Goal: Task Accomplishment & Management: Manage account settings

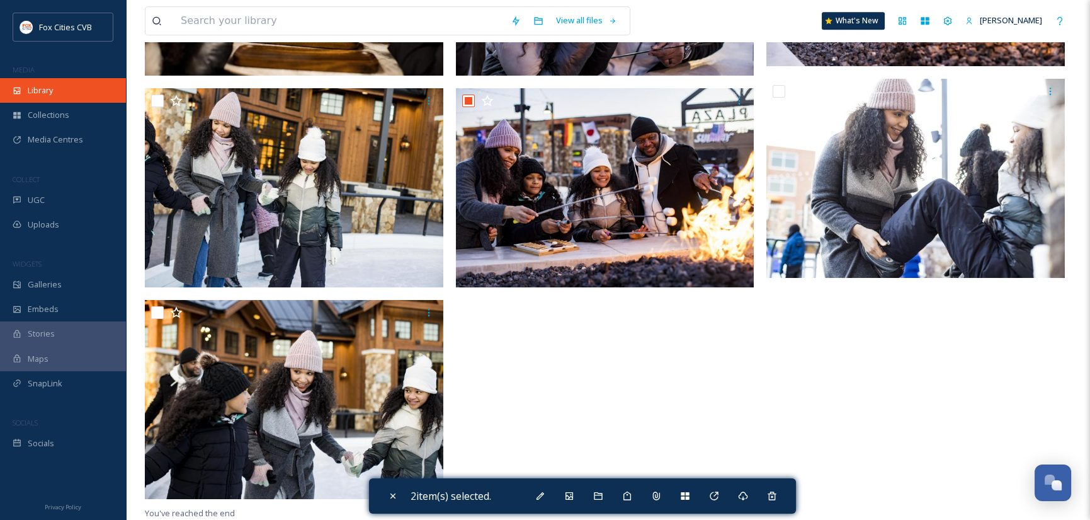
scroll to position [911, 0]
click at [49, 90] on span "Library" at bounding box center [40, 90] width 25 height 12
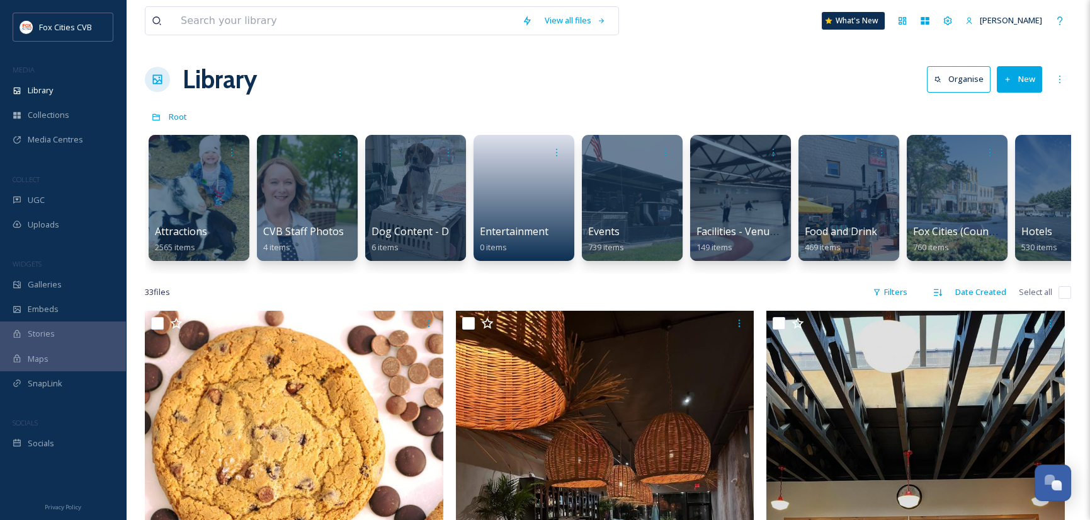
click at [1026, 81] on button "New" at bounding box center [1019, 79] width 45 height 26
click at [878, 96] on div "Library Organise New File Upload .zip Upload Folder" at bounding box center [608, 79] width 926 height 38
click at [1024, 81] on button "New" at bounding box center [1019, 79] width 45 height 26
click at [1014, 134] on span ".zip Upload" at bounding box center [1014, 133] width 42 height 12
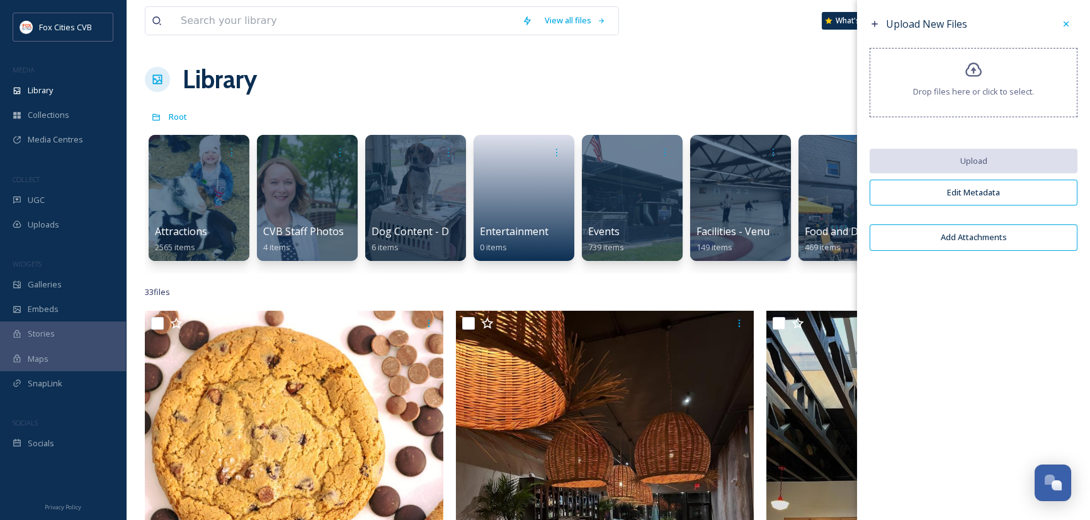
click at [982, 67] on icon at bounding box center [974, 70] width 18 height 18
click at [1064, 21] on icon at bounding box center [1066, 24] width 10 height 10
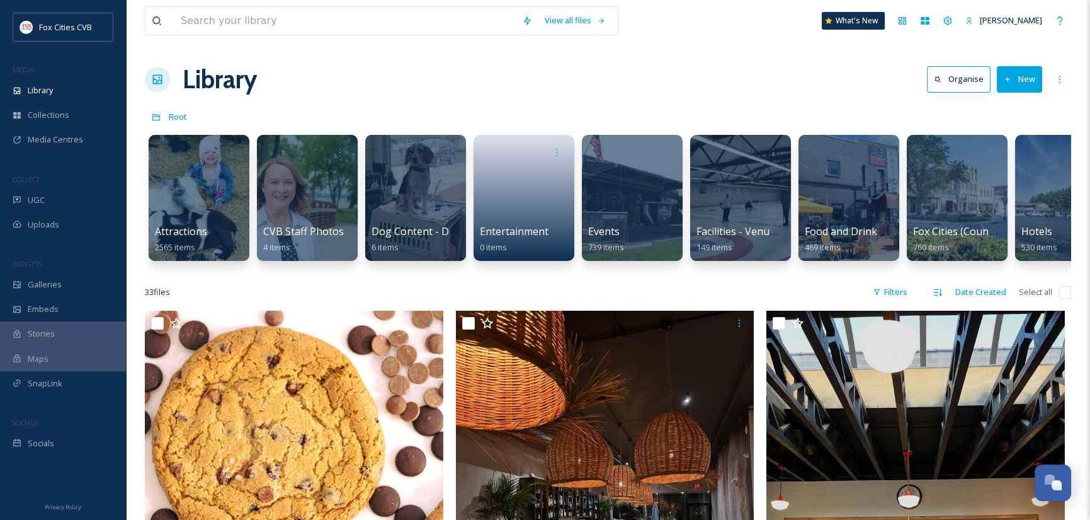
click at [1029, 77] on button "New" at bounding box center [1019, 79] width 45 height 26
click at [1014, 132] on span ".zip Upload" at bounding box center [1014, 133] width 42 height 12
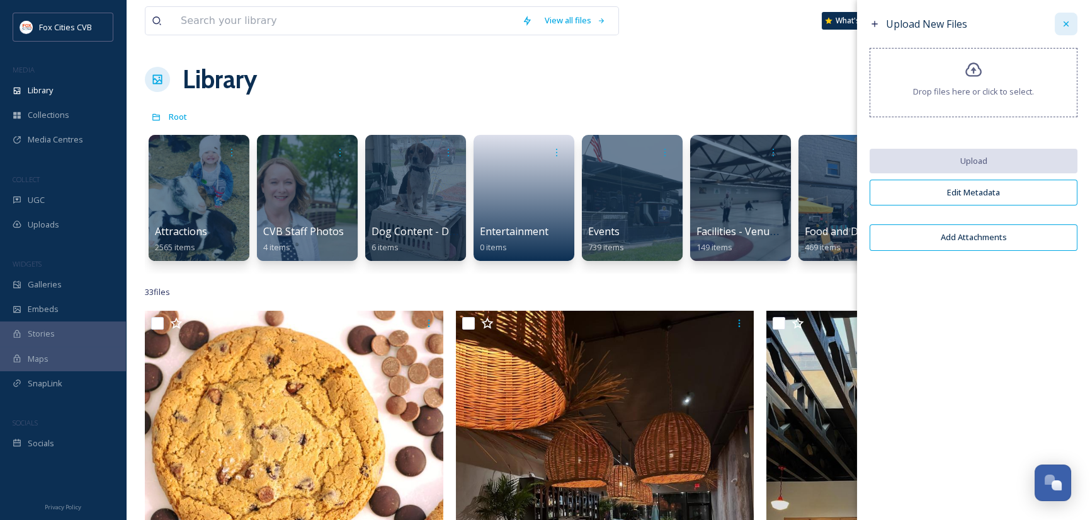
click at [1063, 19] on icon at bounding box center [1066, 24] width 10 height 10
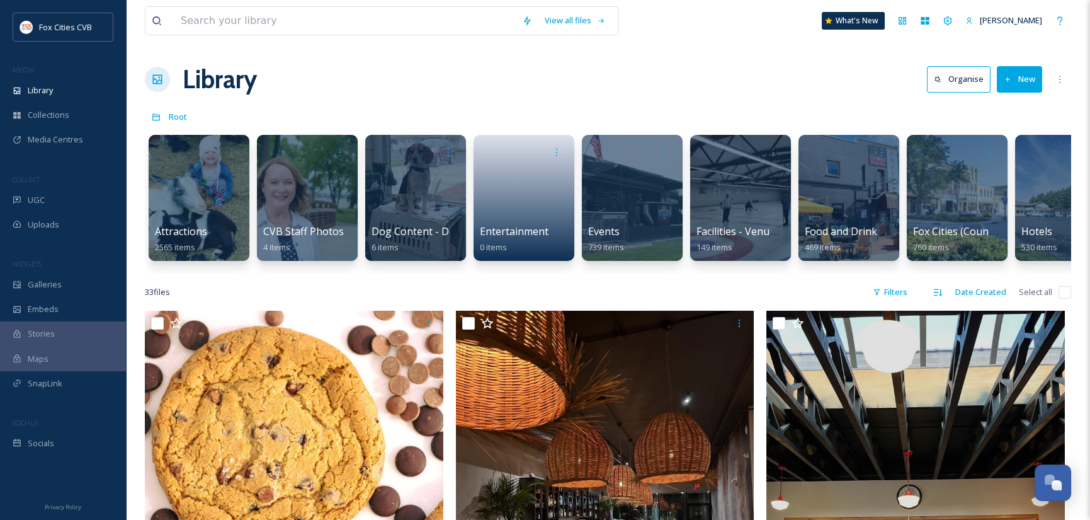
click at [1026, 79] on button "New" at bounding box center [1019, 79] width 45 height 26
click at [1004, 156] on span "Folder" at bounding box center [1005, 158] width 24 height 12
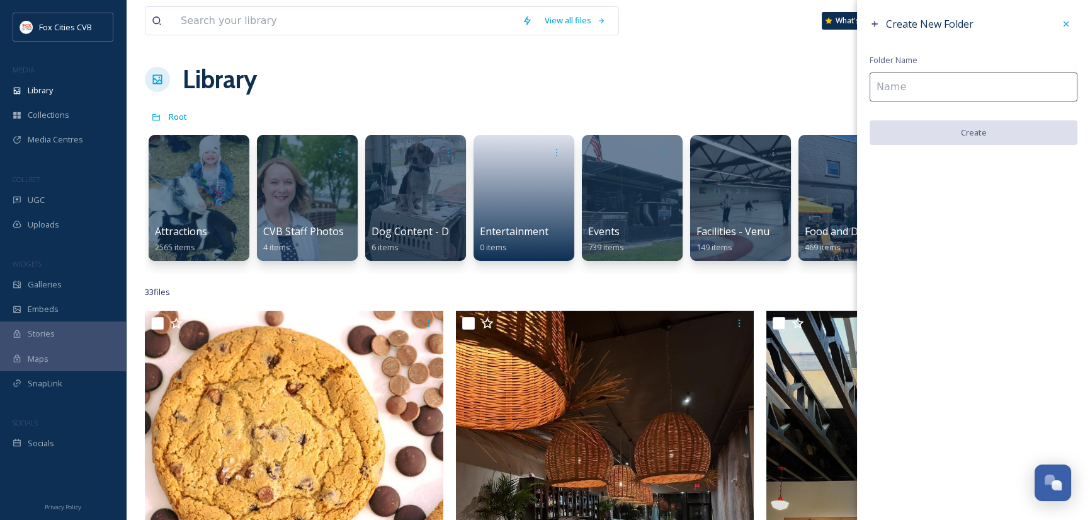
click at [926, 92] on input at bounding box center [974, 86] width 208 height 29
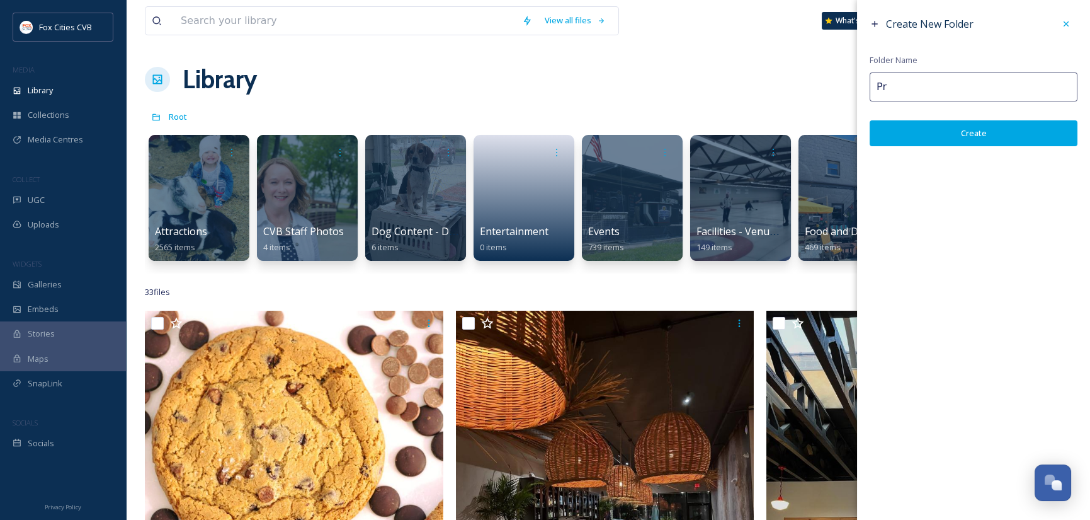
type input "P"
drag, startPoint x: 1006, startPoint y: 86, endPoint x: 865, endPoint y: 84, distance: 141.7
click at [865, 84] on div "Create New Folder Folder Name Professional Photo Shoot Create" at bounding box center [973, 79] width 233 height 159
type input "Mondo! on the River"
click at [927, 140] on button "Create" at bounding box center [974, 133] width 208 height 26
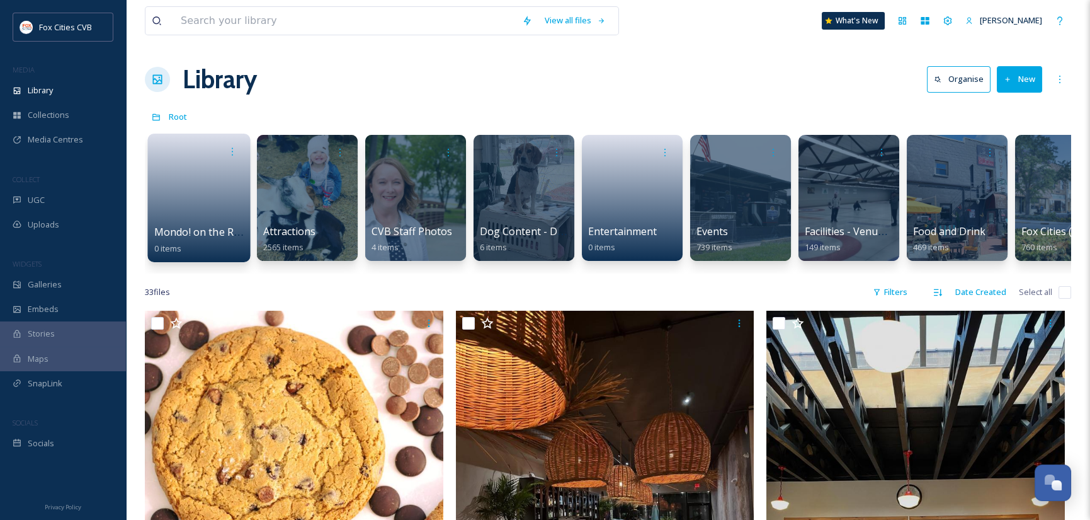
click at [219, 183] on link at bounding box center [199, 193] width 90 height 61
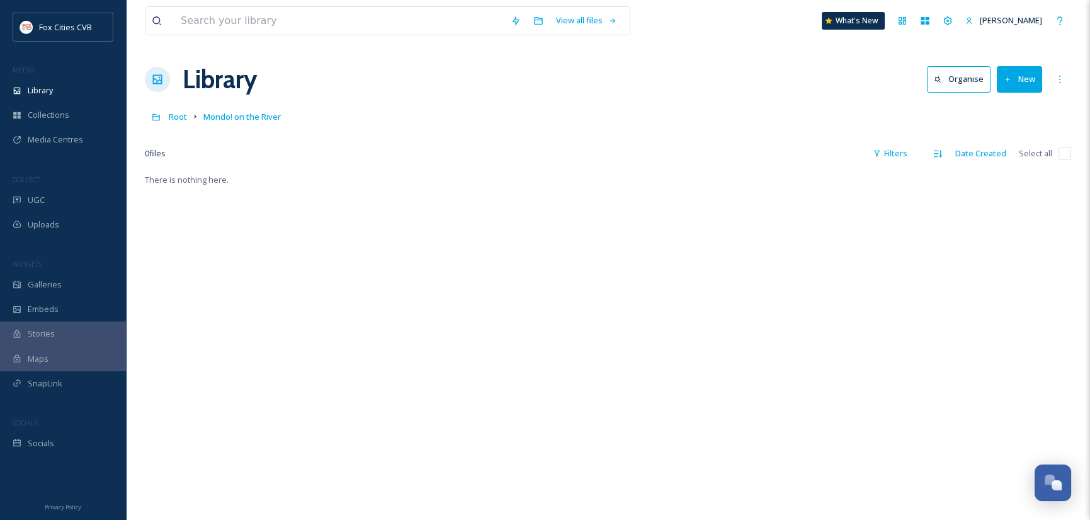
click at [1022, 82] on button "New" at bounding box center [1019, 79] width 45 height 26
click at [1023, 129] on span ".zip Upload" at bounding box center [1014, 133] width 42 height 12
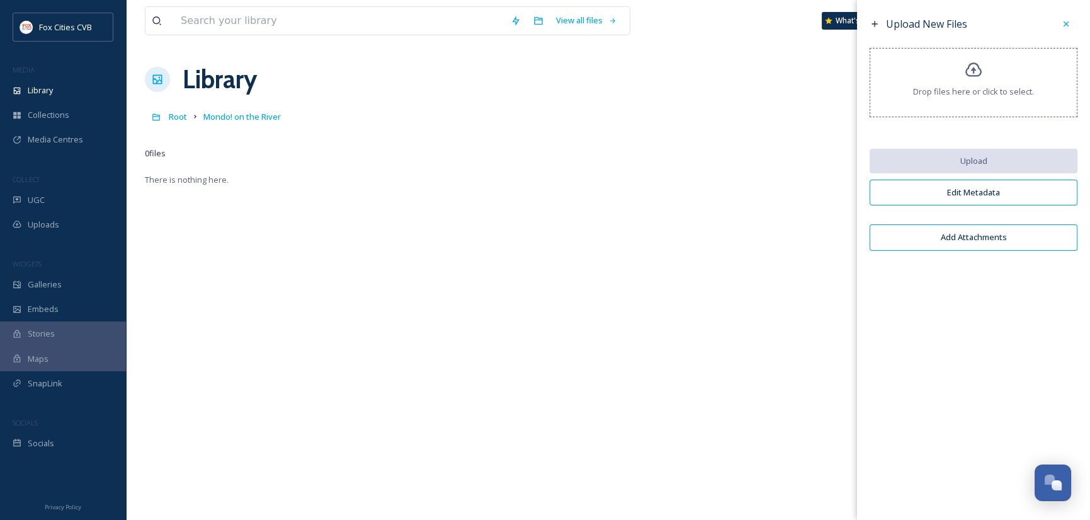
click at [968, 79] on icon at bounding box center [974, 70] width 18 height 18
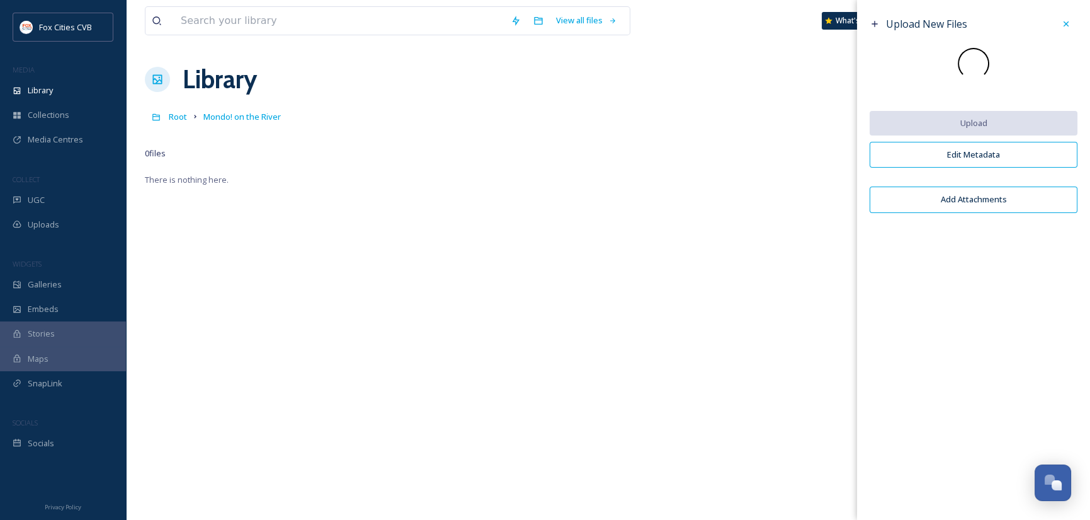
click at [953, 157] on button "Edit Metadata" at bounding box center [974, 155] width 208 height 26
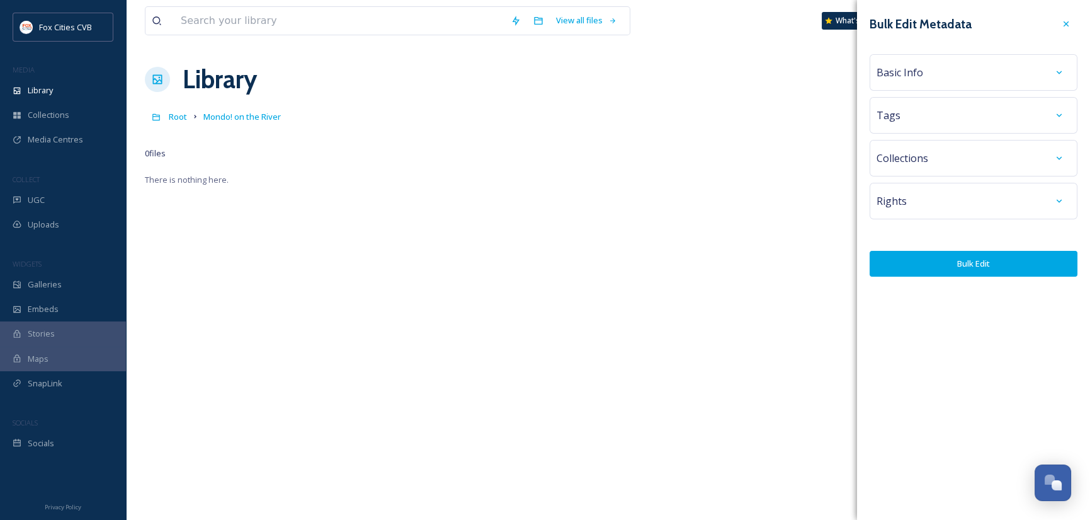
click at [974, 81] on div "Basic Info" at bounding box center [974, 72] width 194 height 23
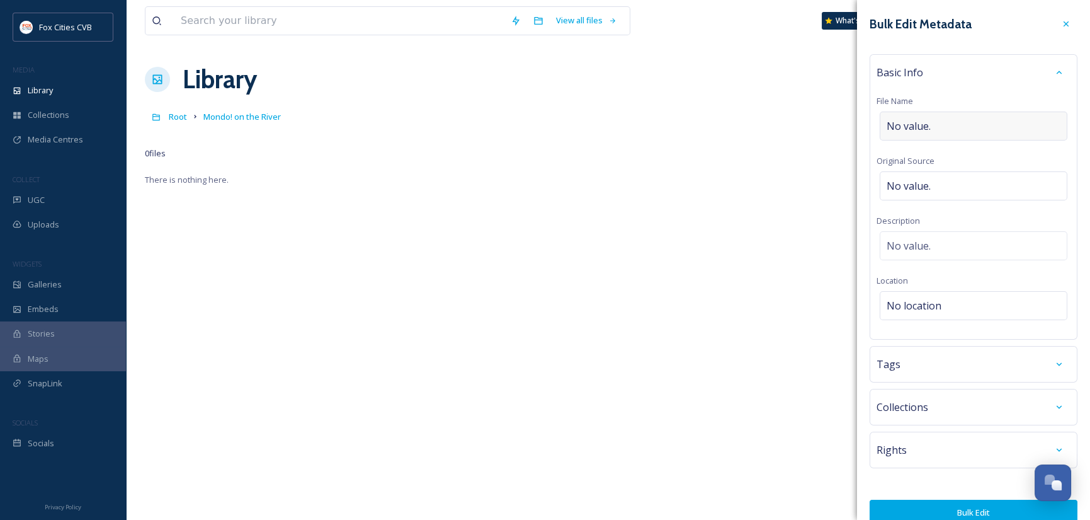
click at [978, 123] on div "No value." at bounding box center [974, 125] width 188 height 29
type input "Professional Photo Shoot"
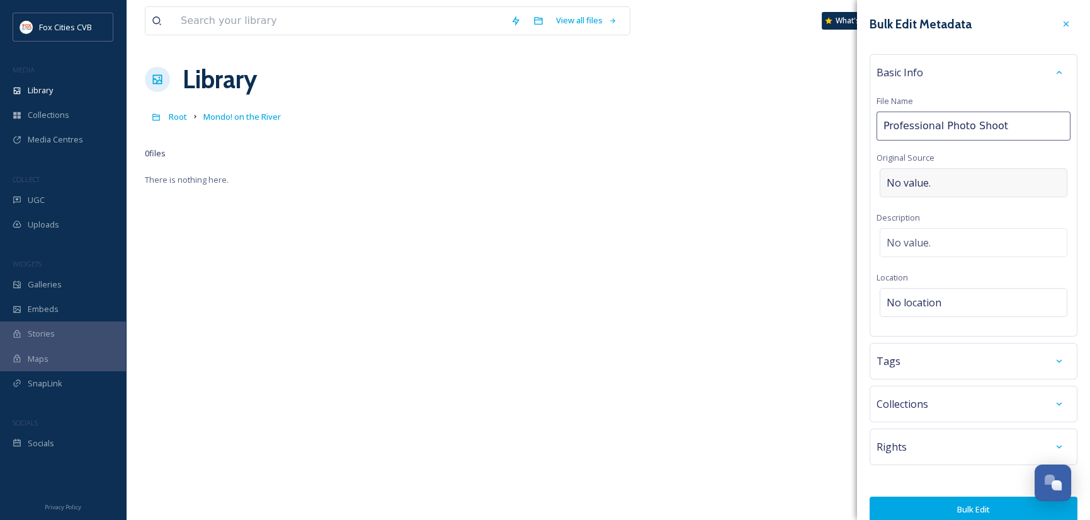
click at [962, 185] on div "No value." at bounding box center [974, 182] width 188 height 29
type input "Image Studios"
click at [981, 298] on div "No location" at bounding box center [974, 305] width 188 height 29
click at [981, 298] on input at bounding box center [973, 306] width 186 height 28
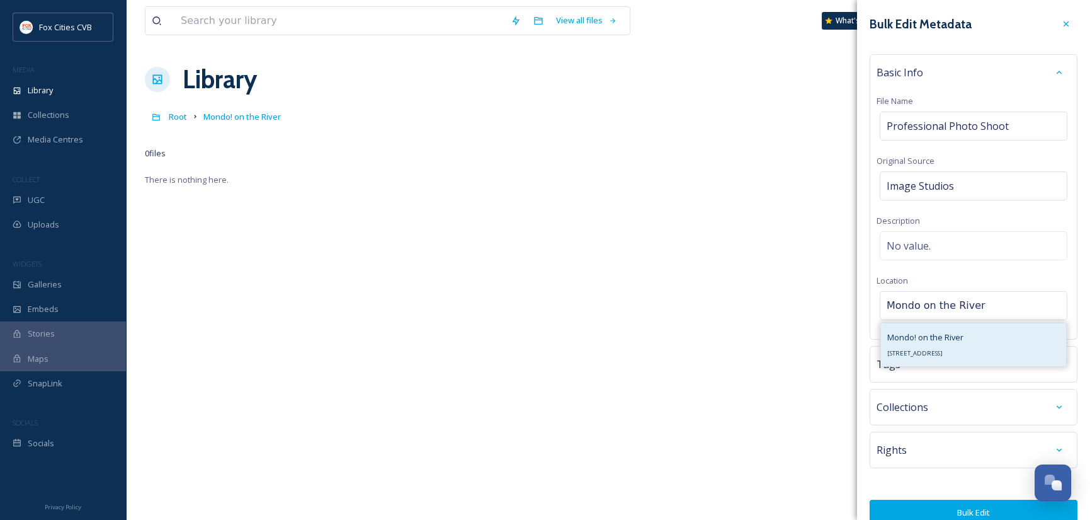
type input "Mondo on the River"
click at [937, 345] on div "Mondo! on the River [STREET_ADDRESS]" at bounding box center [925, 344] width 76 height 30
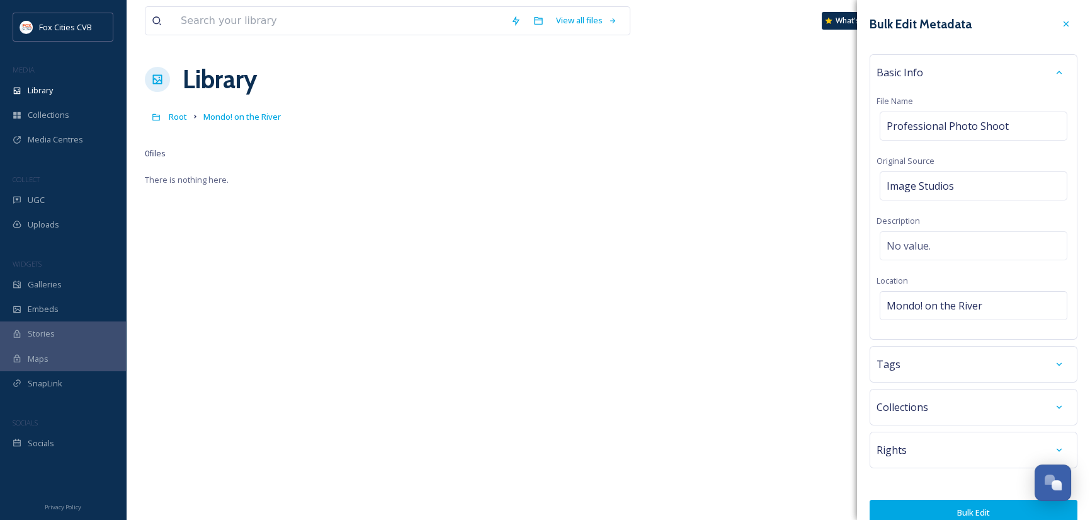
click at [982, 511] on button "Bulk Edit" at bounding box center [974, 512] width 208 height 26
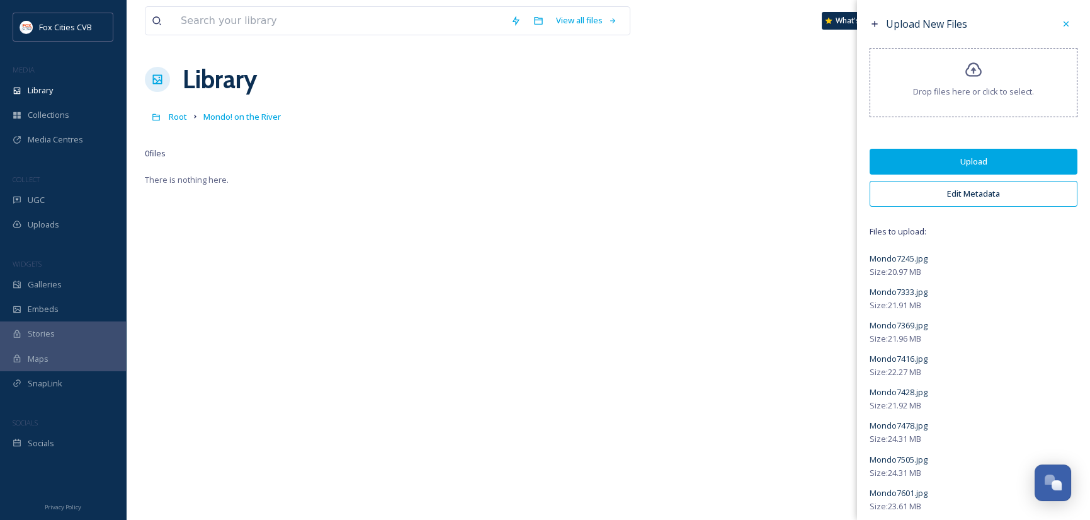
click at [989, 159] on button "Upload" at bounding box center [974, 162] width 208 height 26
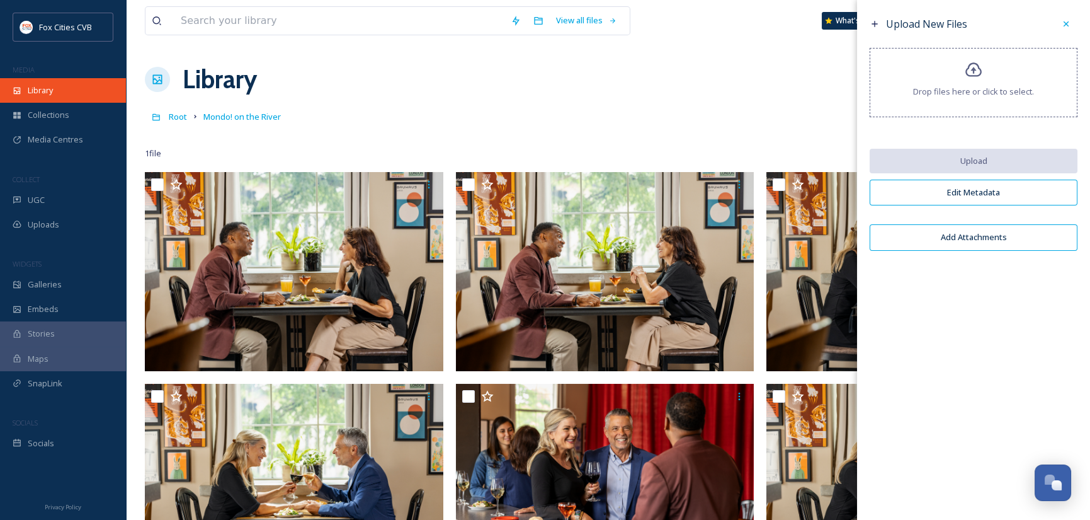
click at [53, 88] on span "Library" at bounding box center [40, 90] width 25 height 12
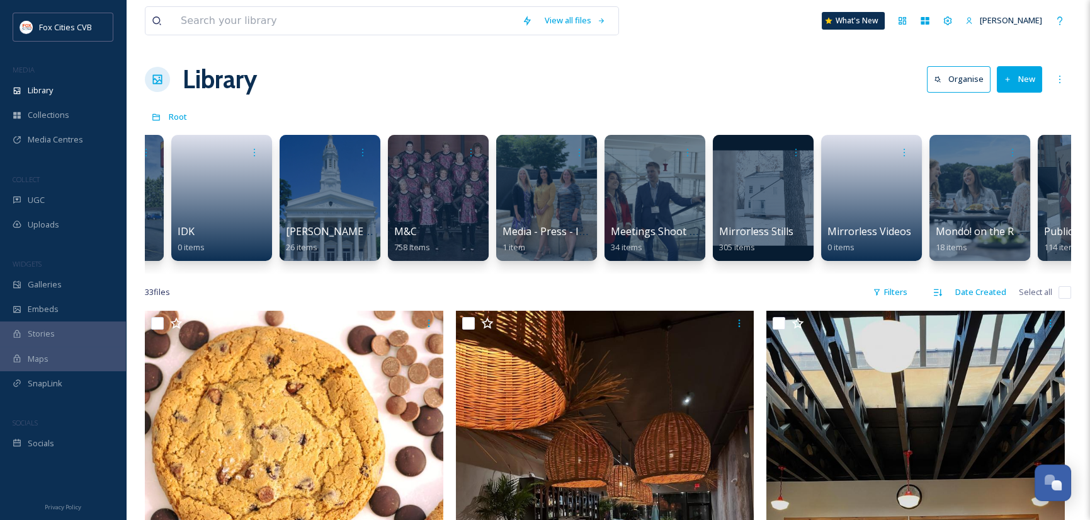
scroll to position [0, 1266]
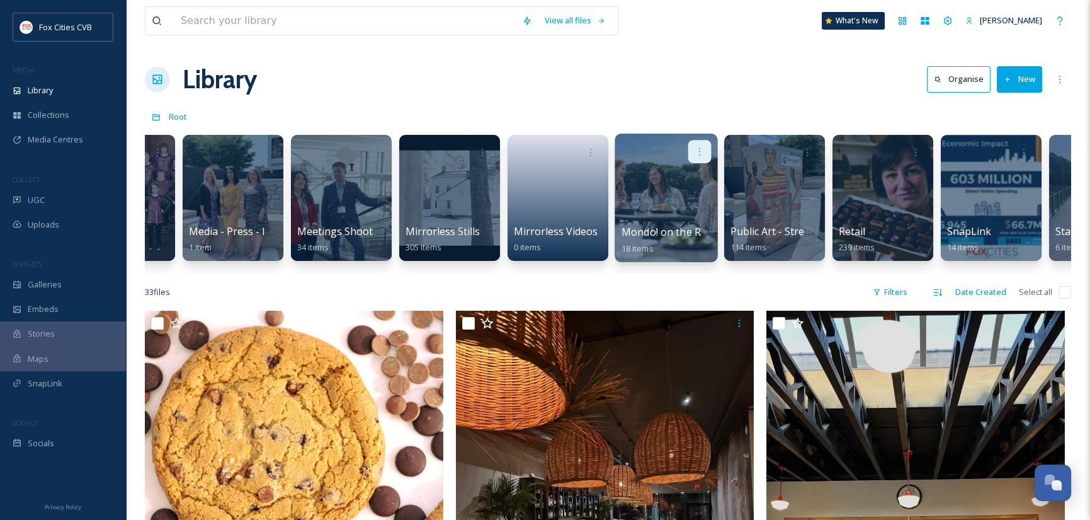
click at [698, 152] on icon at bounding box center [700, 151] width 10 height 10
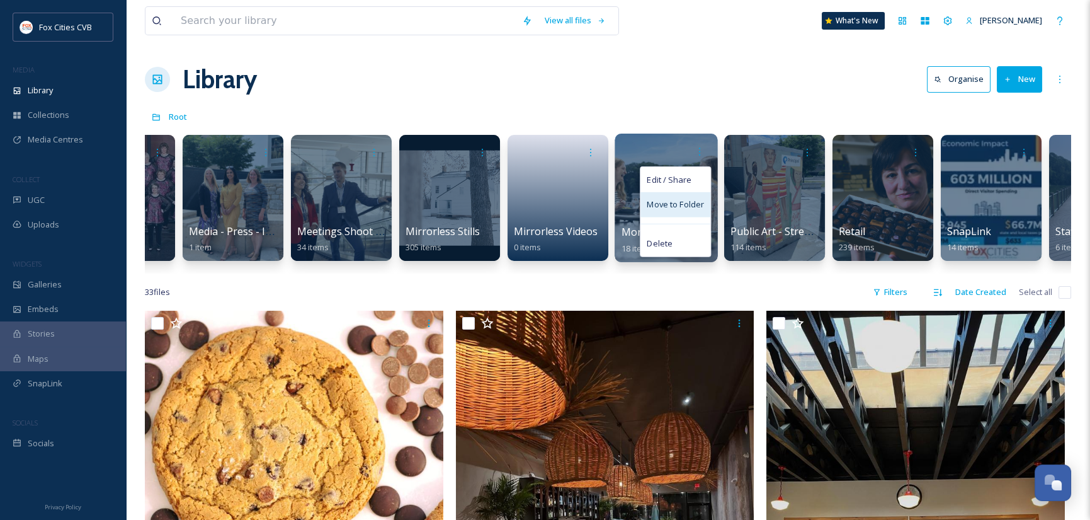
click at [688, 201] on span "Move to Folder" at bounding box center [675, 204] width 57 height 13
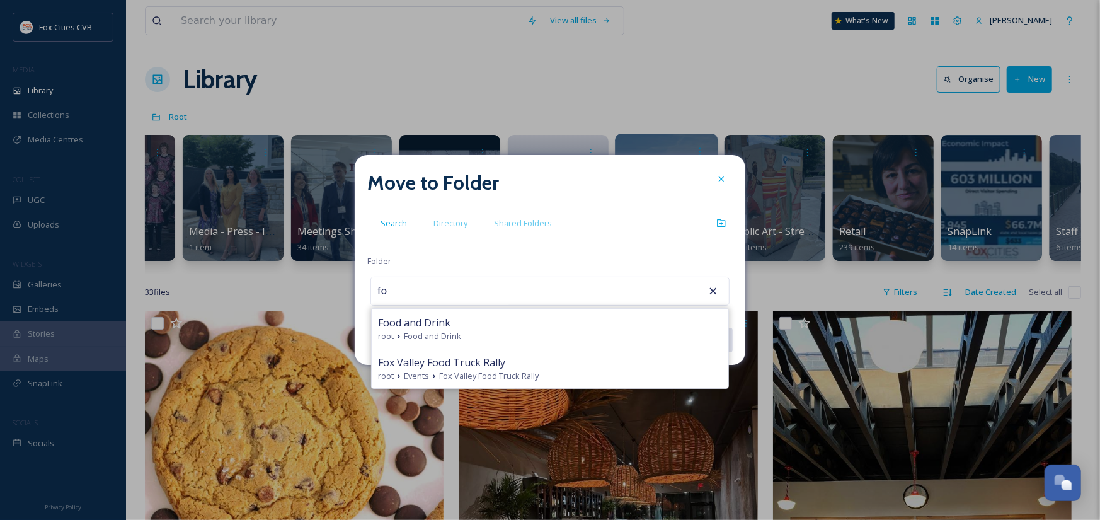
type input "f"
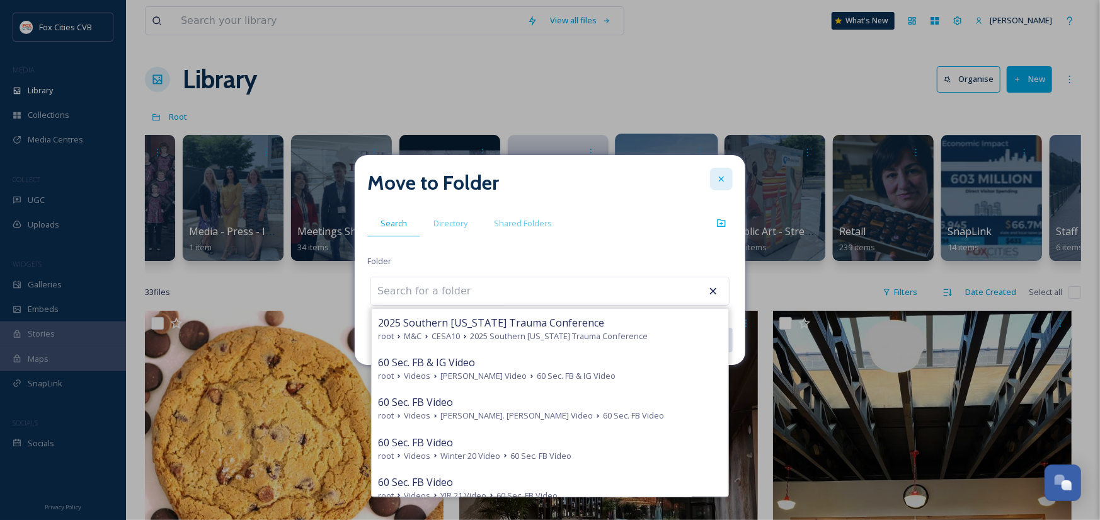
click at [720, 175] on icon at bounding box center [721, 179] width 10 height 10
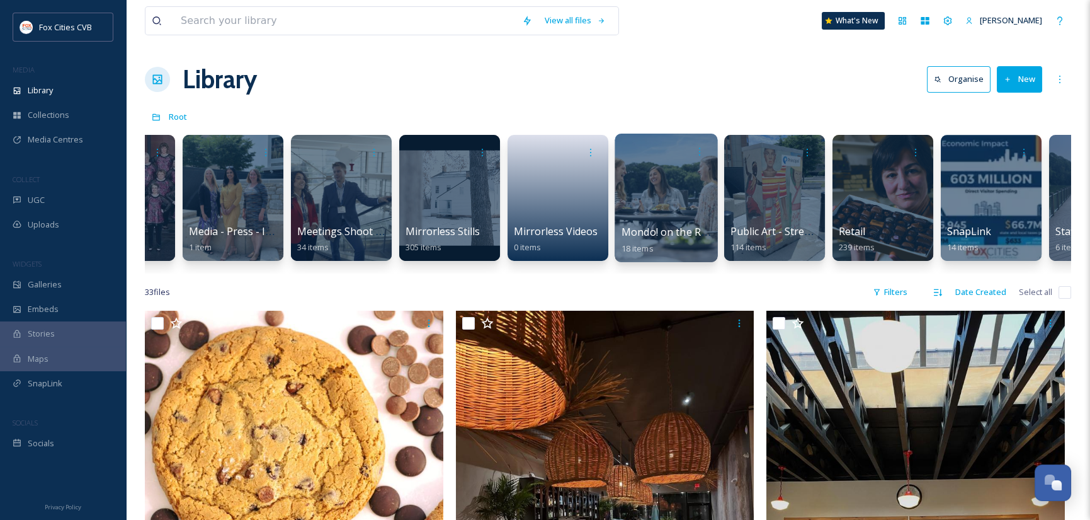
click at [668, 190] on div at bounding box center [666, 198] width 103 height 128
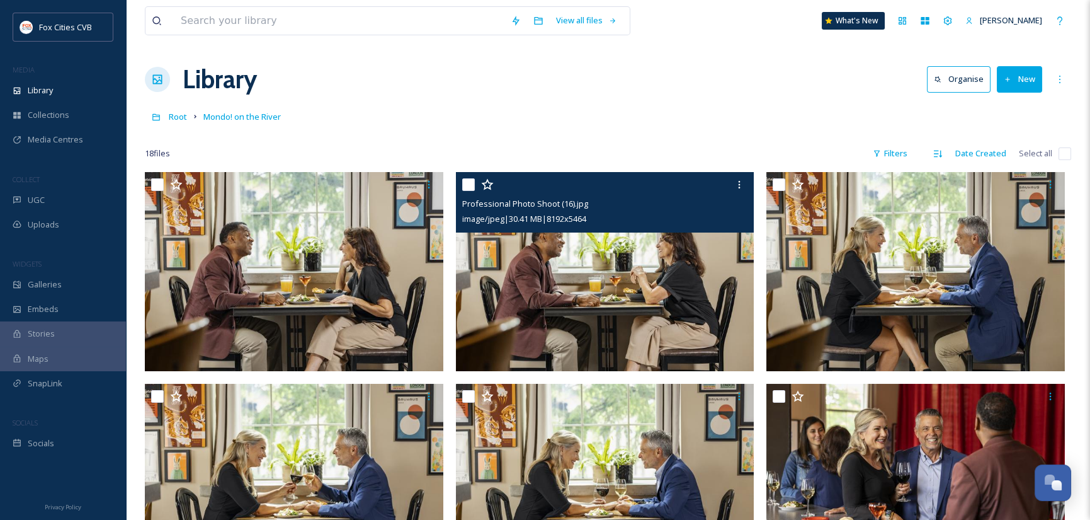
click at [468, 185] on input "checkbox" at bounding box center [468, 184] width 13 height 13
checkbox input "true"
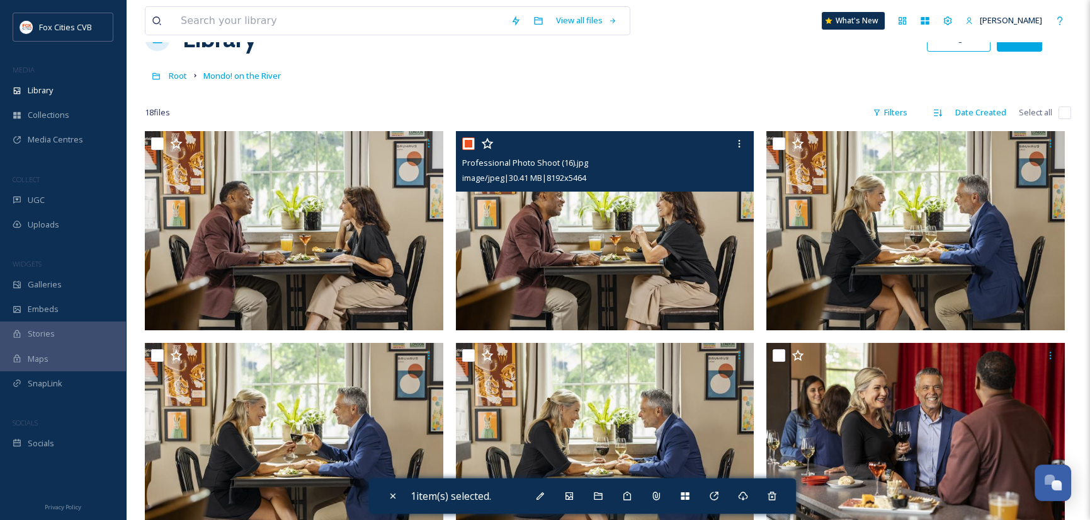
scroll to position [63, 0]
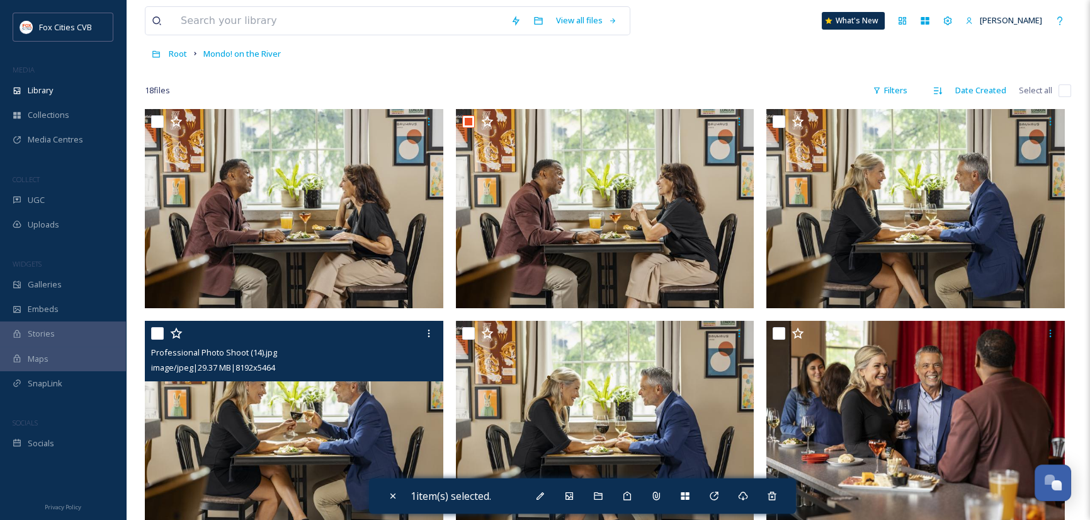
click at [161, 331] on input "checkbox" at bounding box center [157, 333] width 13 height 13
checkbox input "true"
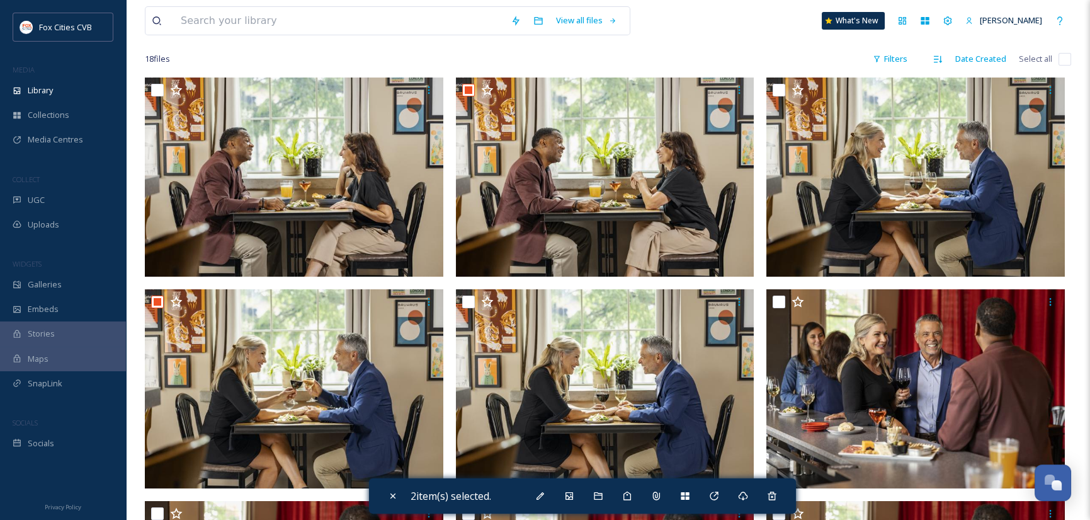
scroll to position [126, 0]
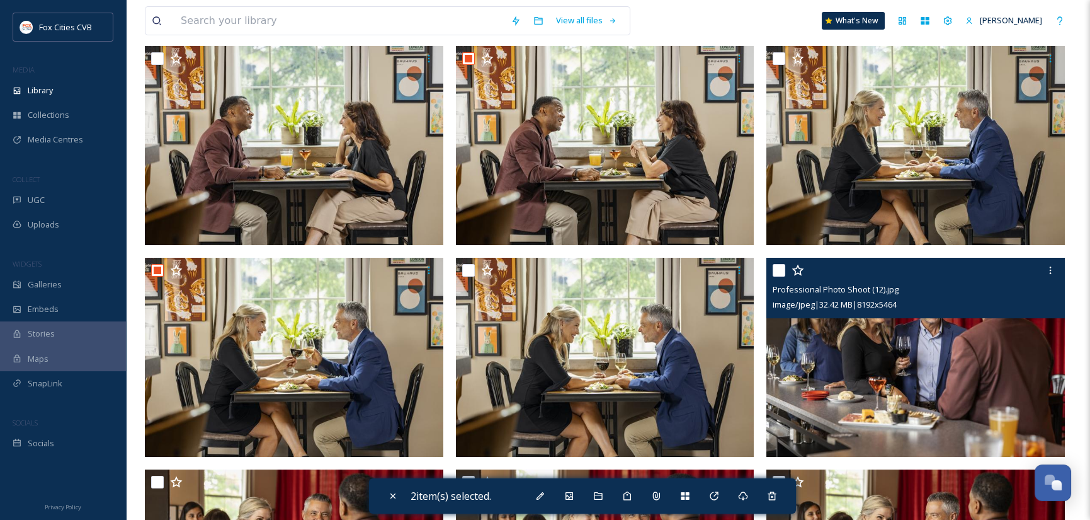
click at [781, 271] on input "checkbox" at bounding box center [779, 270] width 13 height 13
click at [781, 270] on input "checkbox" at bounding box center [779, 270] width 13 height 13
checkbox input "false"
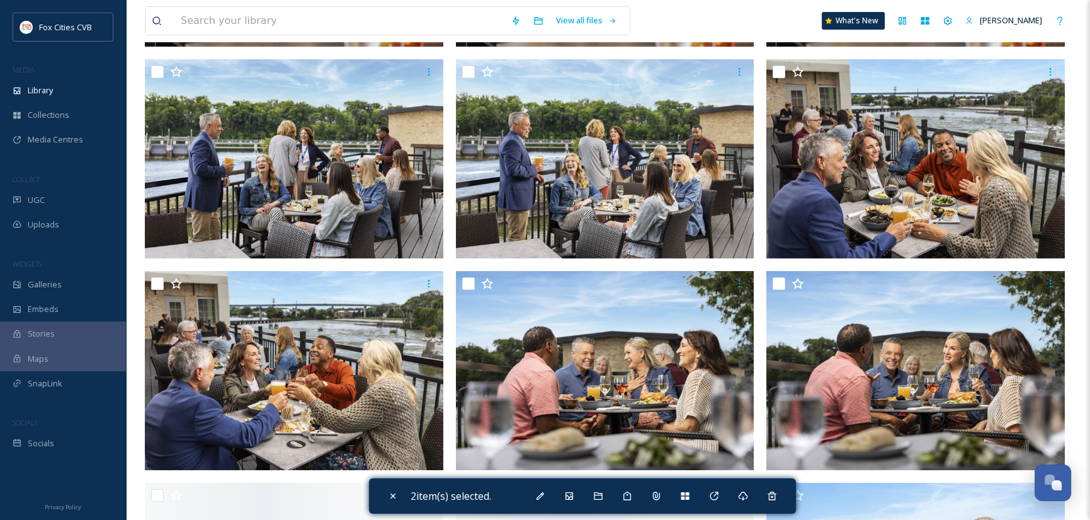
scroll to position [756, 0]
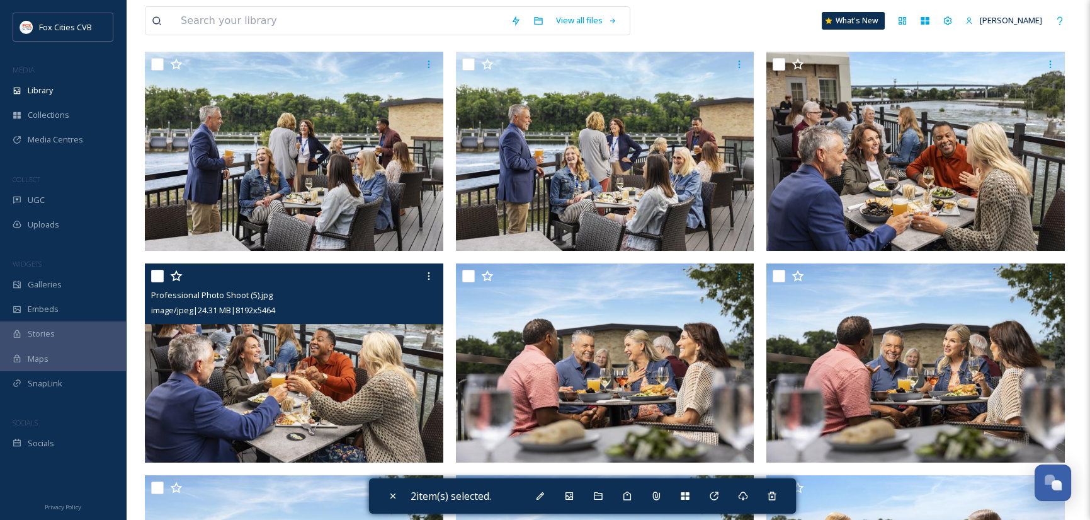
click at [157, 278] on input "checkbox" at bounding box center [157, 276] width 13 height 13
checkbox input "true"
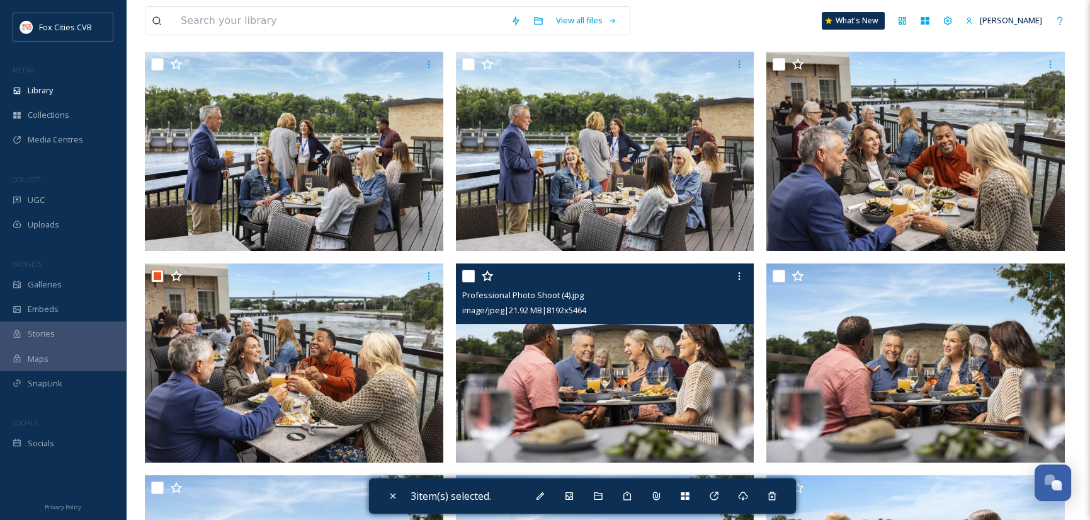
click at [470, 276] on input "checkbox" at bounding box center [468, 276] width 13 height 13
checkbox input "true"
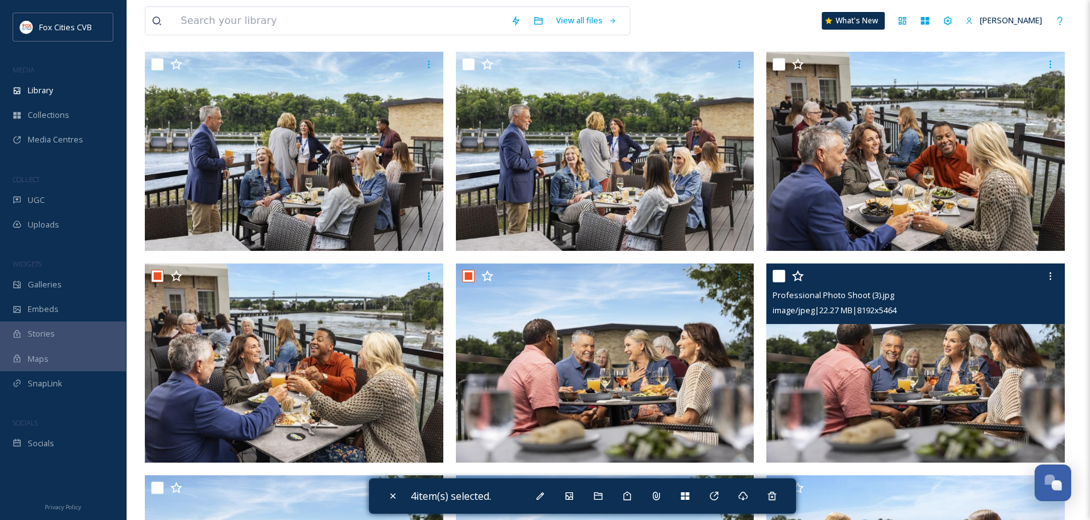
click at [780, 276] on input "checkbox" at bounding box center [779, 276] width 13 height 13
checkbox input "true"
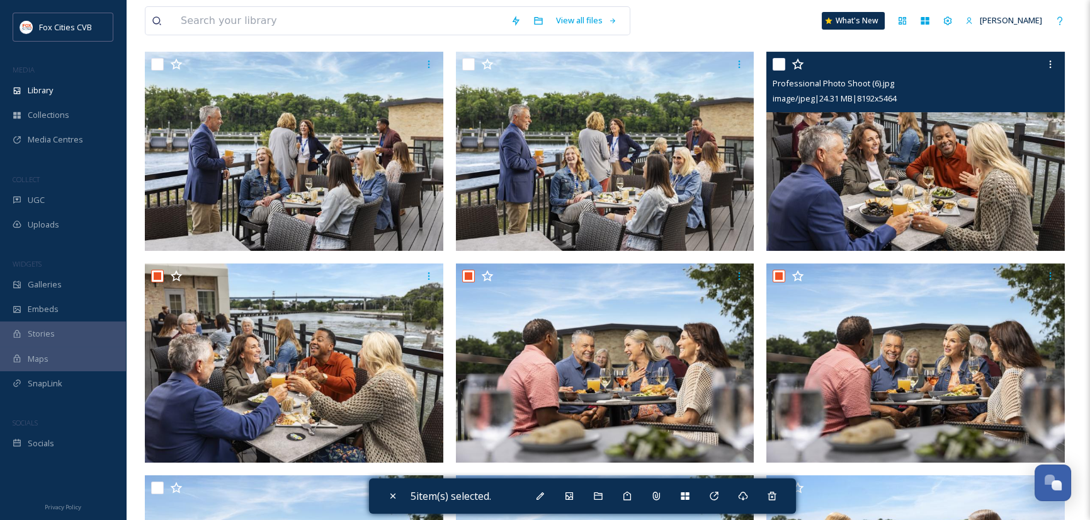
click at [782, 64] on input "checkbox" at bounding box center [779, 64] width 13 height 13
checkbox input "true"
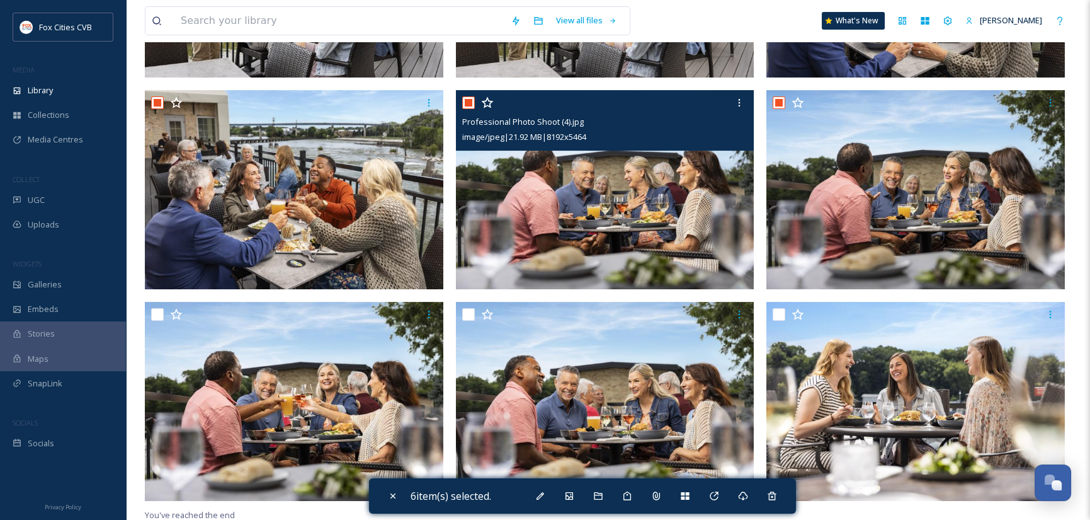
scroll to position [931, 0]
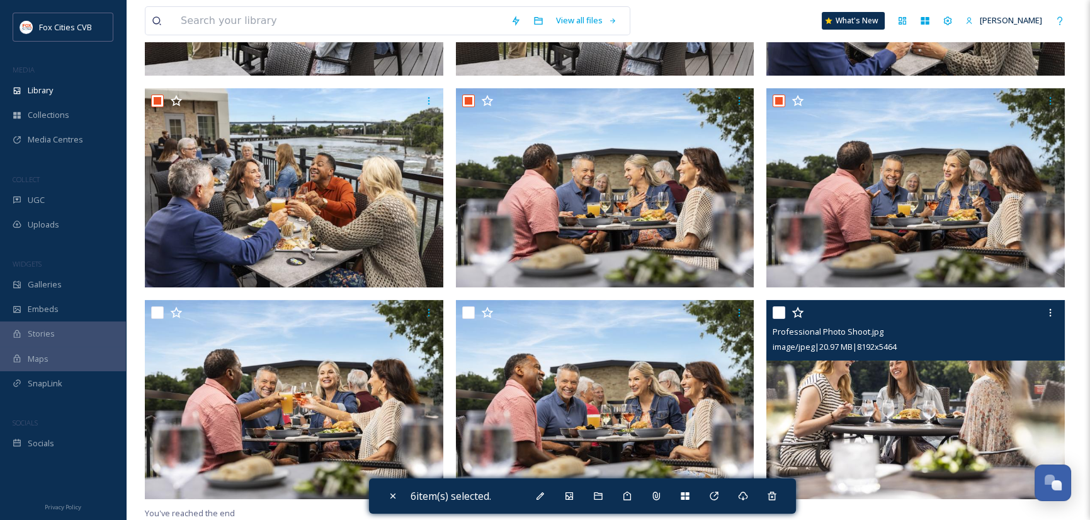
click at [779, 307] on input "checkbox" at bounding box center [779, 312] width 13 height 13
checkbox input "true"
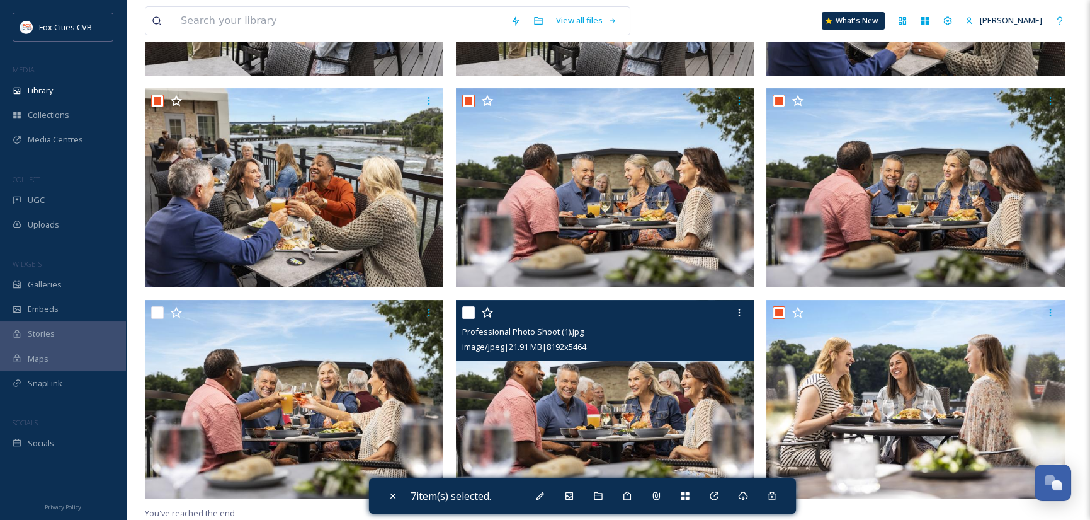
click at [466, 309] on input "checkbox" at bounding box center [468, 312] width 13 height 13
checkbox input "true"
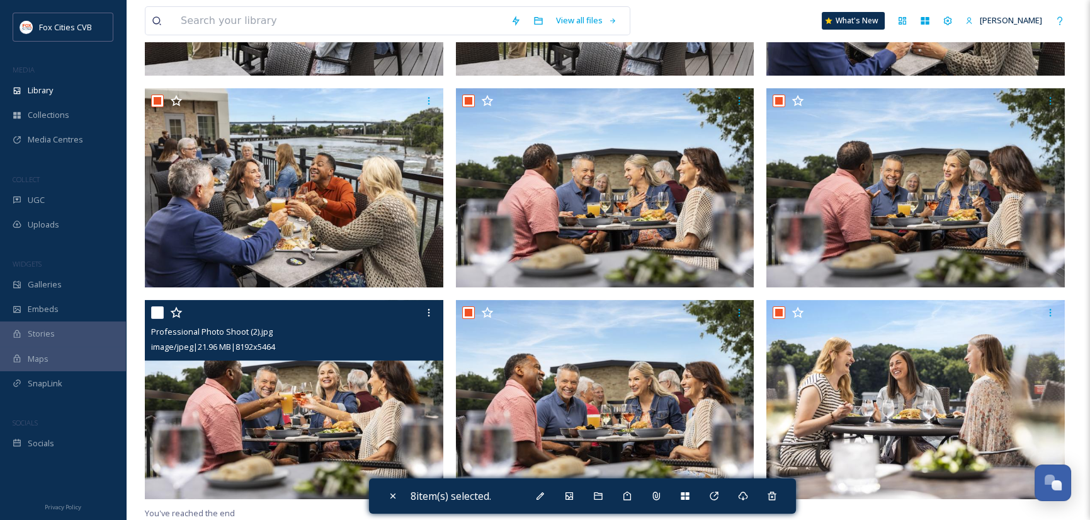
click at [156, 311] on input "checkbox" at bounding box center [157, 312] width 13 height 13
checkbox input "true"
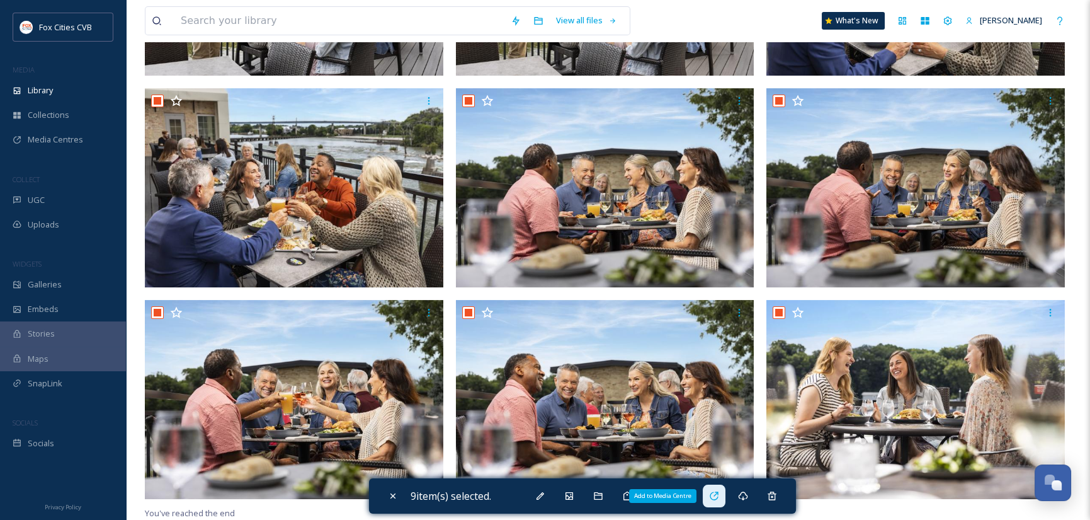
click at [717, 497] on icon at bounding box center [714, 496] width 10 height 10
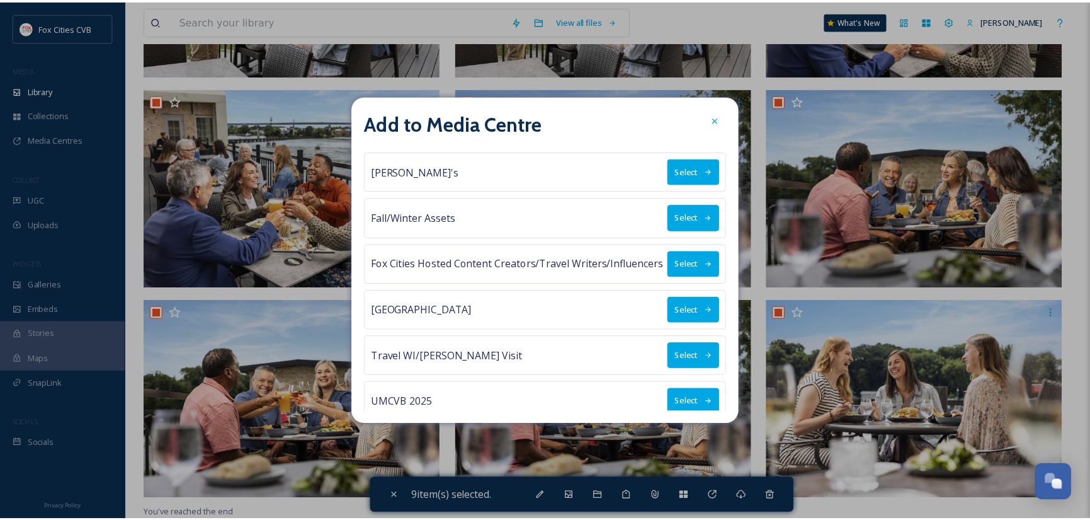
scroll to position [15, 0]
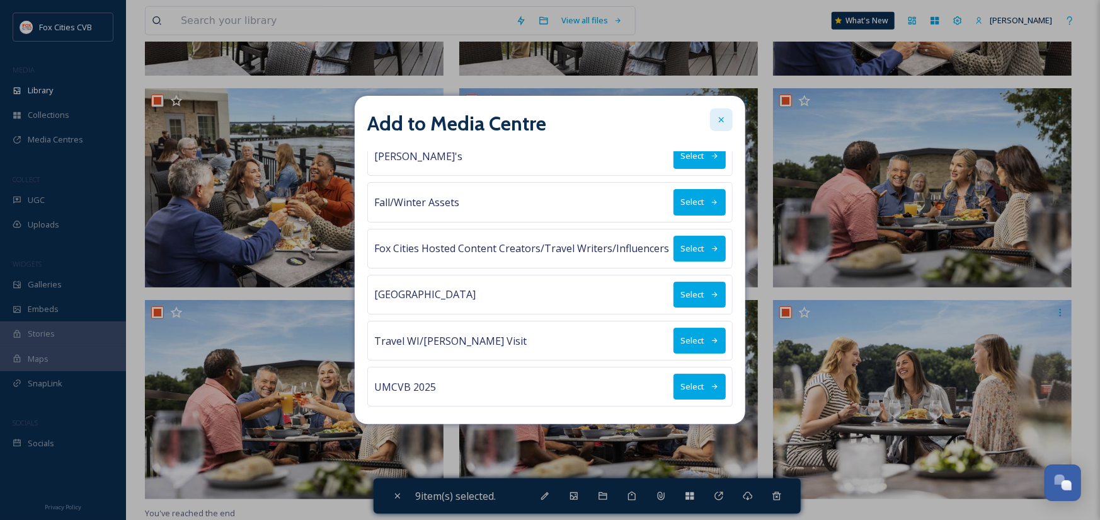
click at [725, 117] on icon at bounding box center [721, 120] width 10 height 10
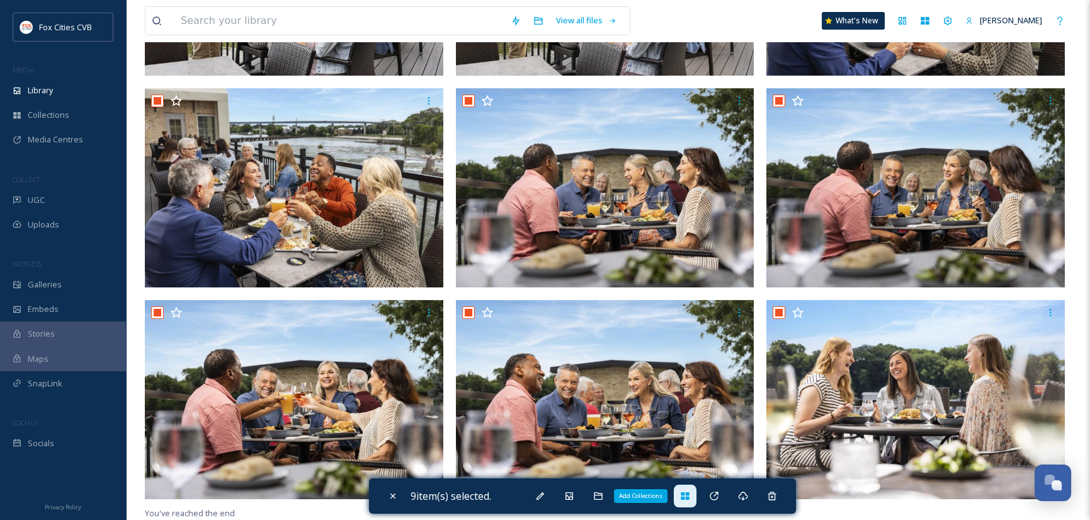
click at [686, 492] on icon at bounding box center [685, 496] width 8 height 8
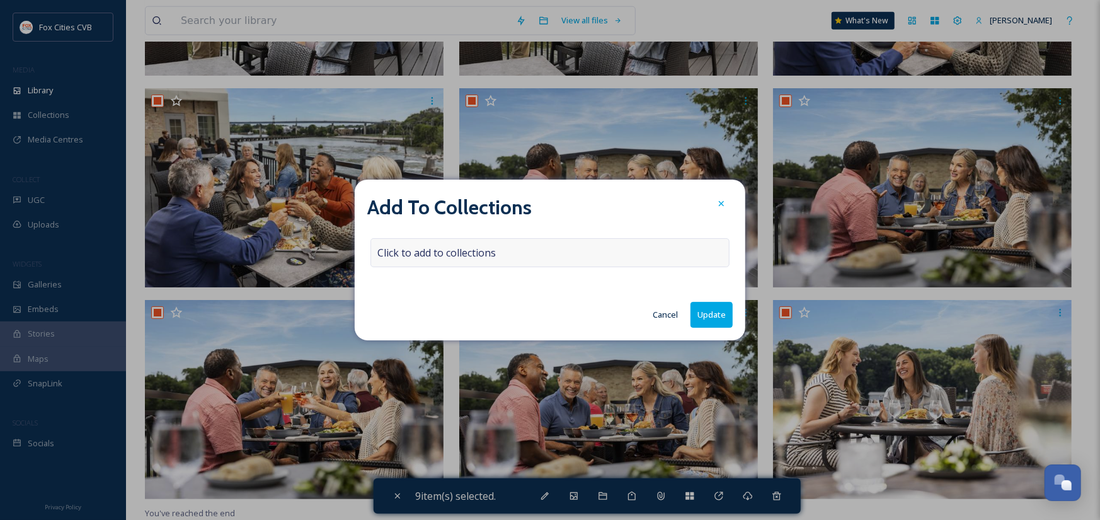
click at [544, 249] on div "Click to add to collections" at bounding box center [549, 252] width 359 height 29
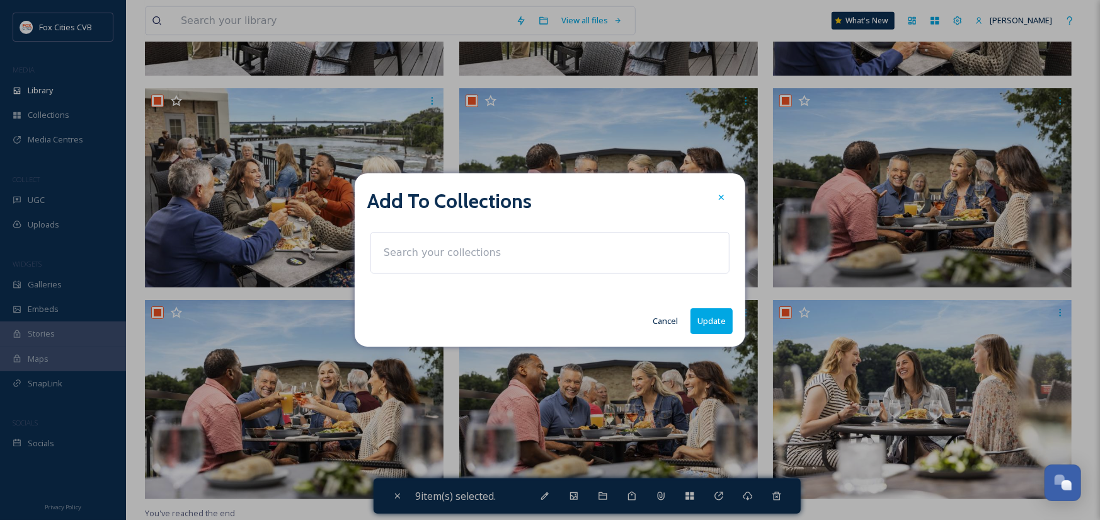
click at [446, 251] on input at bounding box center [446, 253] width 139 height 28
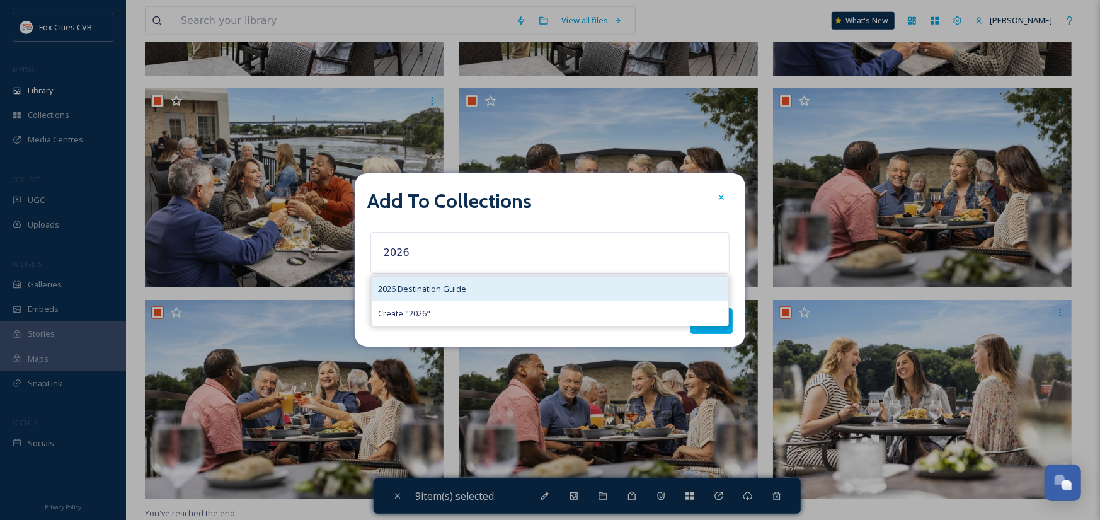
type input "2026"
click at [403, 281] on div "2026 Destination Guide" at bounding box center [550, 288] width 356 height 25
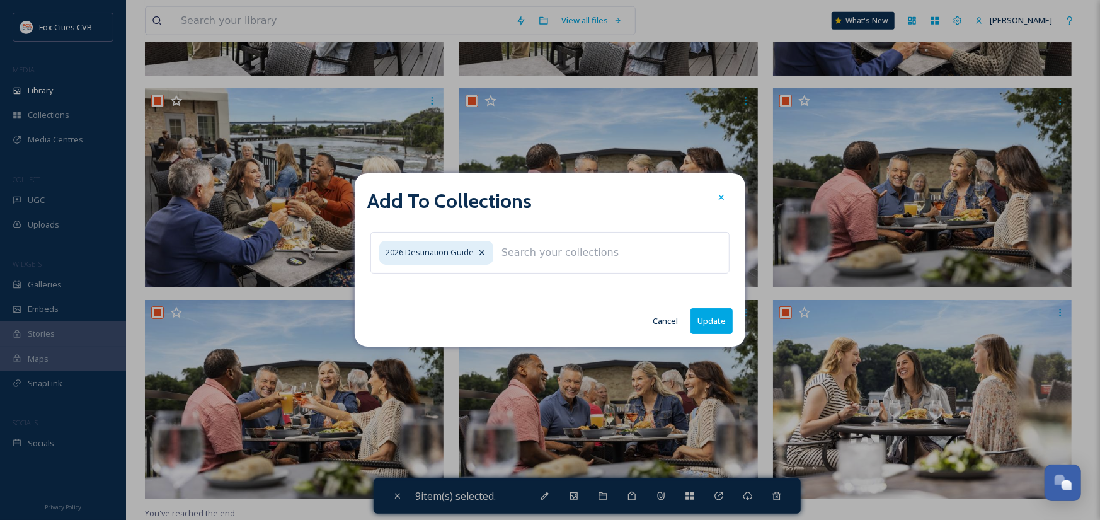
click at [724, 321] on button "Update" at bounding box center [711, 321] width 42 height 26
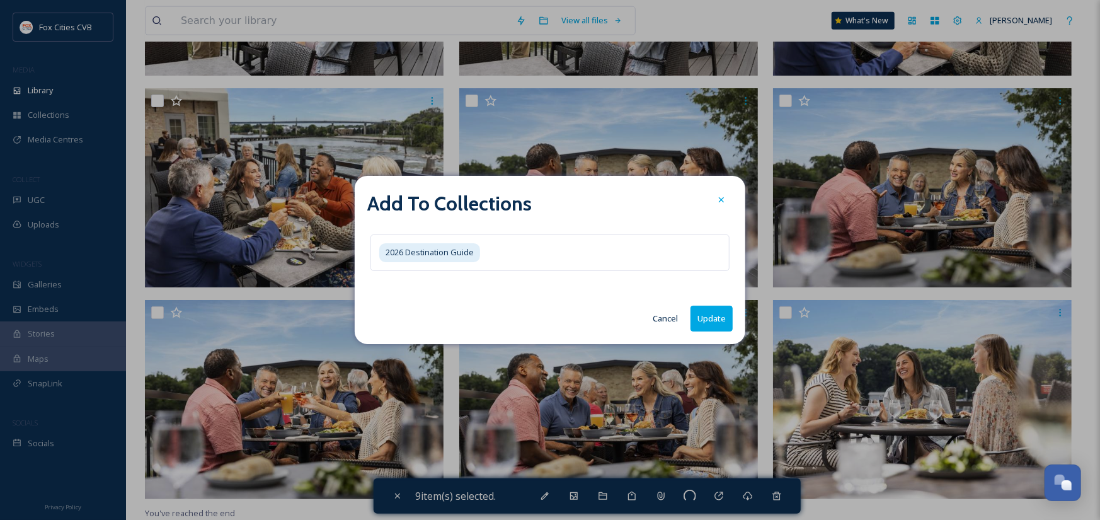
checkbox input "false"
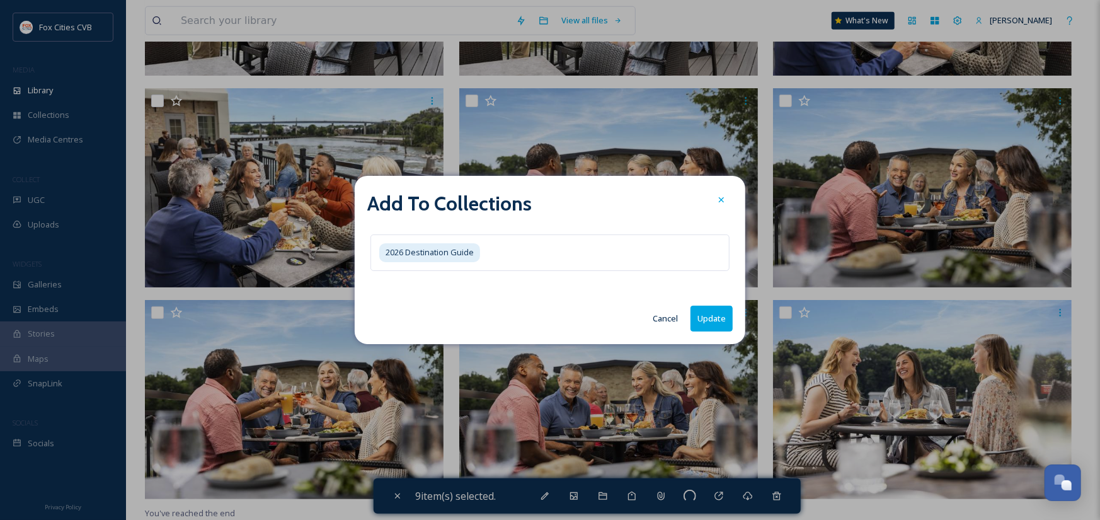
checkbox input "false"
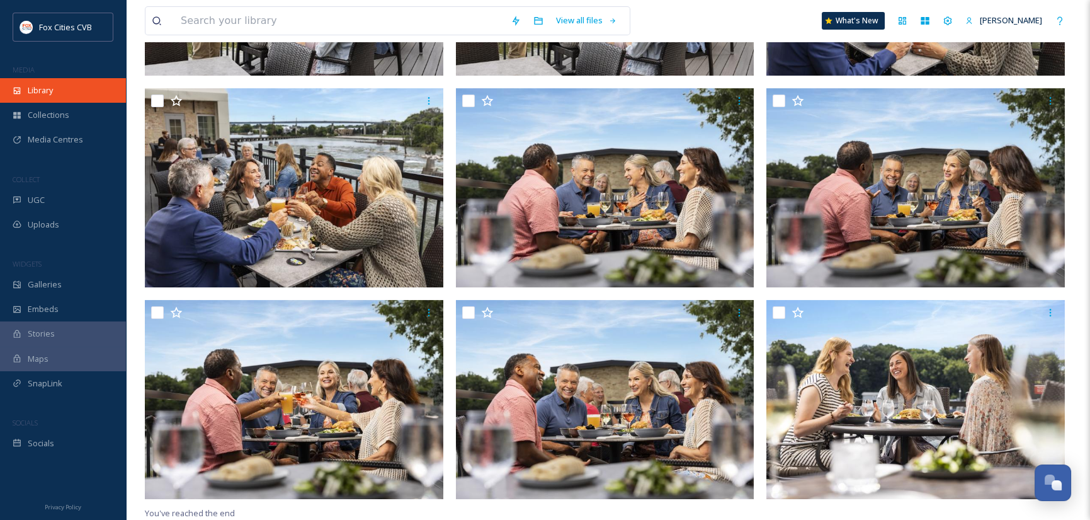
click at [47, 88] on span "Library" at bounding box center [40, 90] width 25 height 12
